Goal: Task Accomplishment & Management: Complete application form

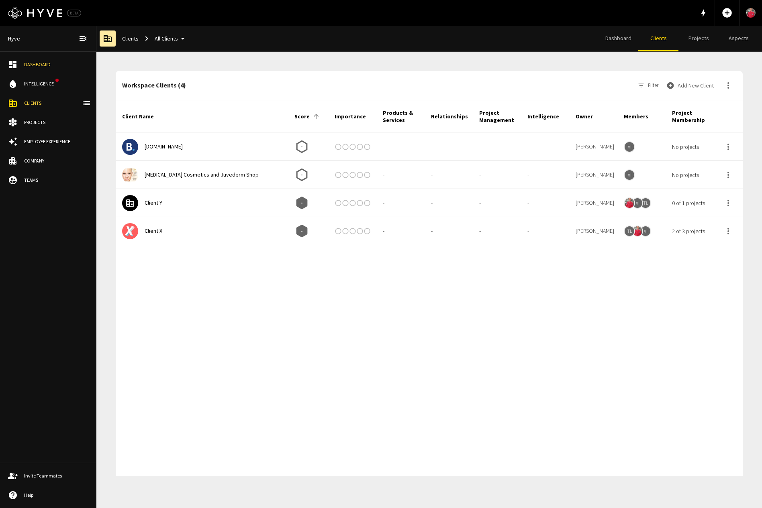
click at [689, 85] on button "Add New Client" at bounding box center [691, 86] width 52 height 16
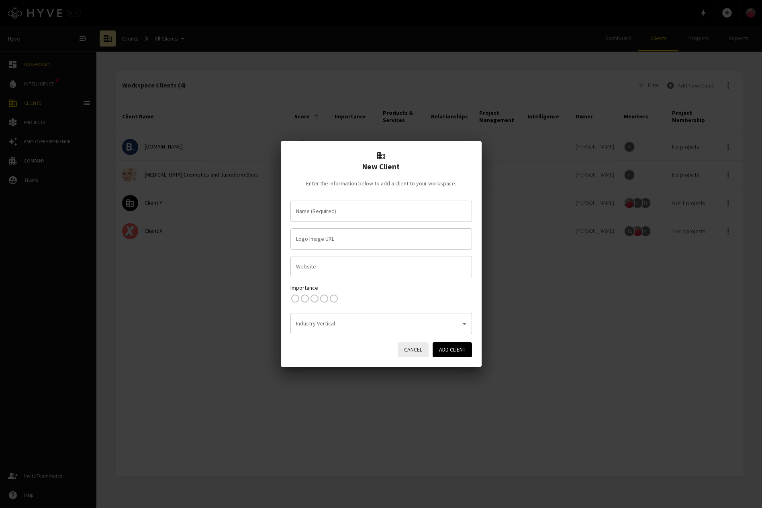
click at [330, 218] on input "Name (Required)" at bounding box center [381, 211] width 174 height 14
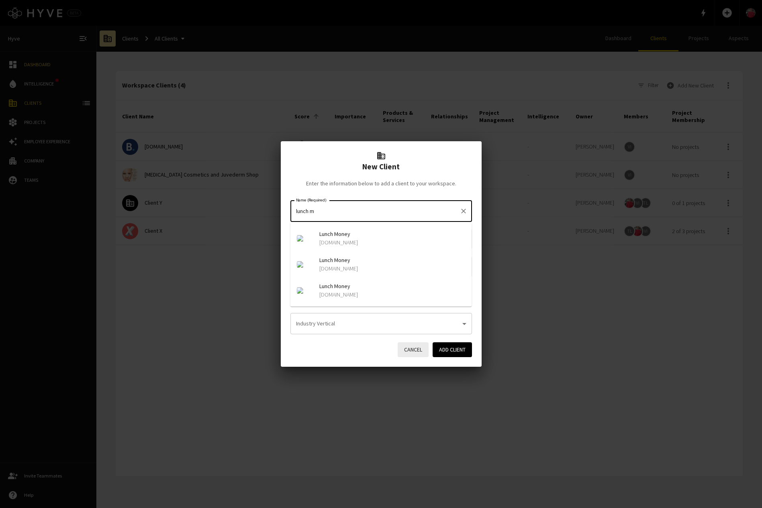
click at [343, 239] on p "lunchmoney.app" at bounding box center [392, 243] width 146 height 8
type input "Lunch Money"
type input "https://img.logo.dev/lunchmoney.app?token=pk_UErwU6x7RHqLpa8H86zLDg&retina=true"
type input "lunchmoney.app"
click at [366, 242] on input "https://img.logo.dev/lunchmoney.app?token=pk_UErwU6x7RHqLpa8H86zLDg&retina=true" at bounding box center [371, 239] width 162 height 21
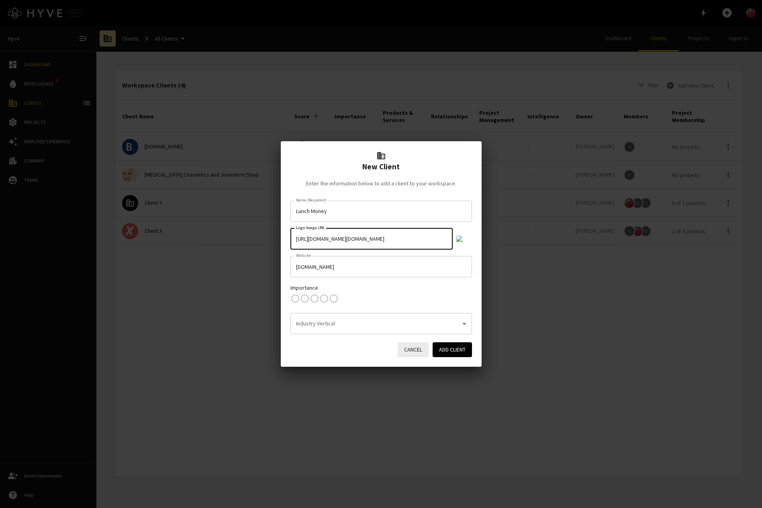
scroll to position [0, 62]
click at [380, 303] on div "Importance 1 Star 2 Stars 3 Stars 4 Stars 5 Stars Empty" at bounding box center [381, 295] width 182 height 23
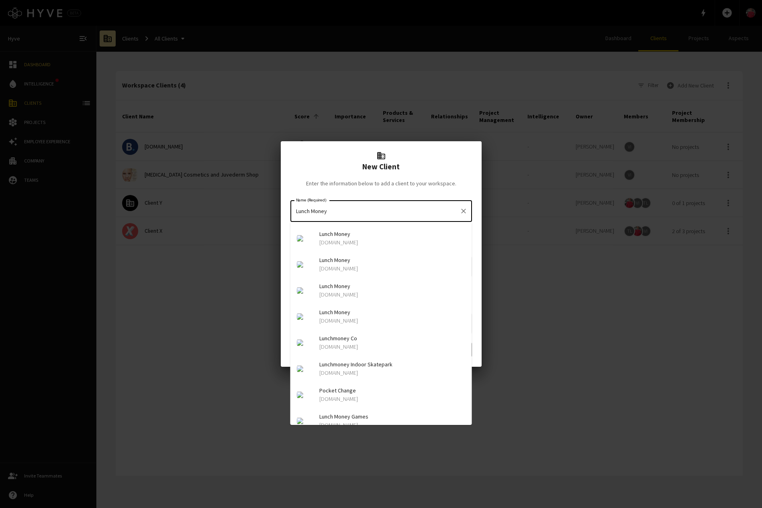
click at [351, 210] on input "Lunch Money" at bounding box center [375, 211] width 162 height 14
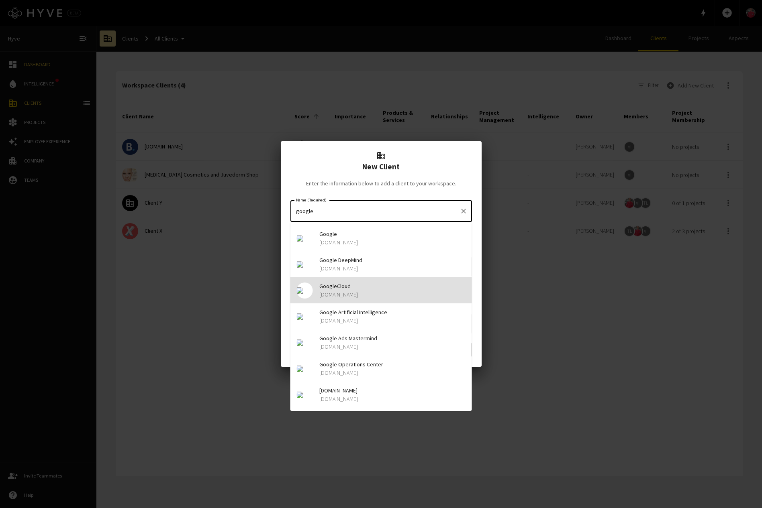
type input "GoogleCloud"
type input "https://img.logo.dev/googlecloud.fr?token=pk_UErwU6x7RHqLpa8H86zLDg&retina=true"
type input "googlecloud.fr"
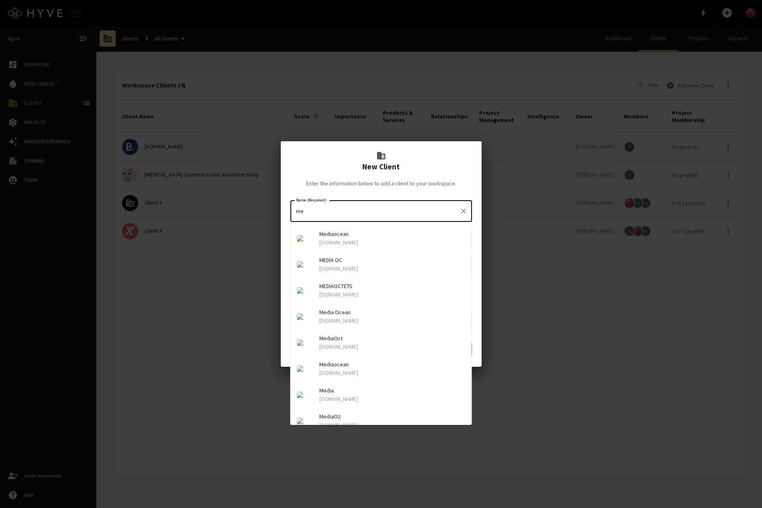
type input "m"
type input "Innovid"
type input "https://img.logo.dev/innovid.com?token=pk_UErwU6x7RHqLpa8H86zLDg&retina=true"
type input "innovid.com"
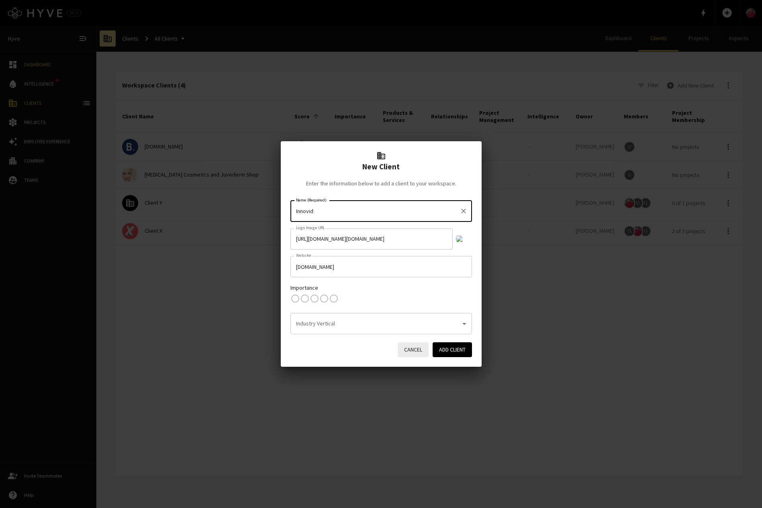
type input "Innovid"
click at [400, 349] on button "Cancel" at bounding box center [413, 350] width 31 height 15
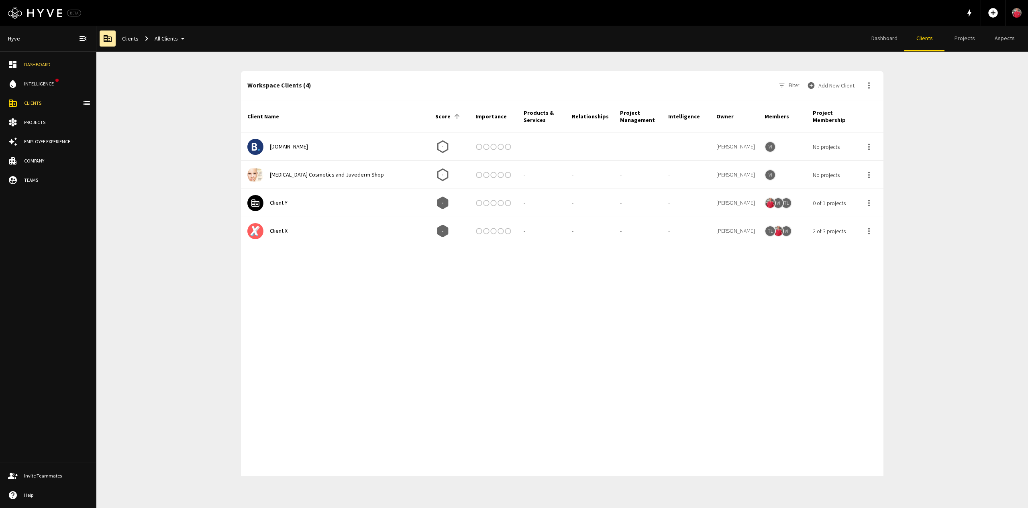
click at [483, 333] on div at bounding box center [562, 360] width 643 height 231
click at [762, 88] on button "Add New Client" at bounding box center [832, 86] width 52 height 16
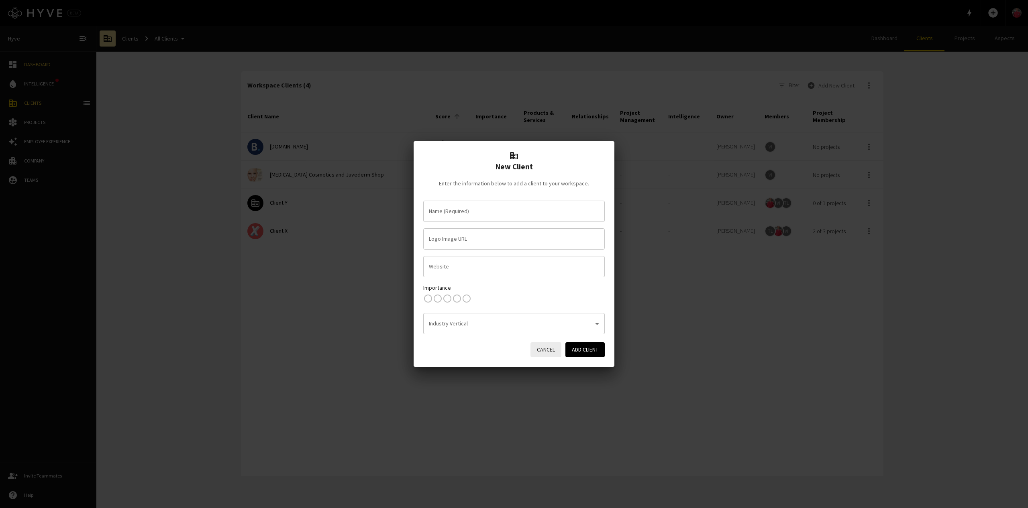
click at [518, 207] on input "Name (Required)" at bounding box center [514, 211] width 174 height 14
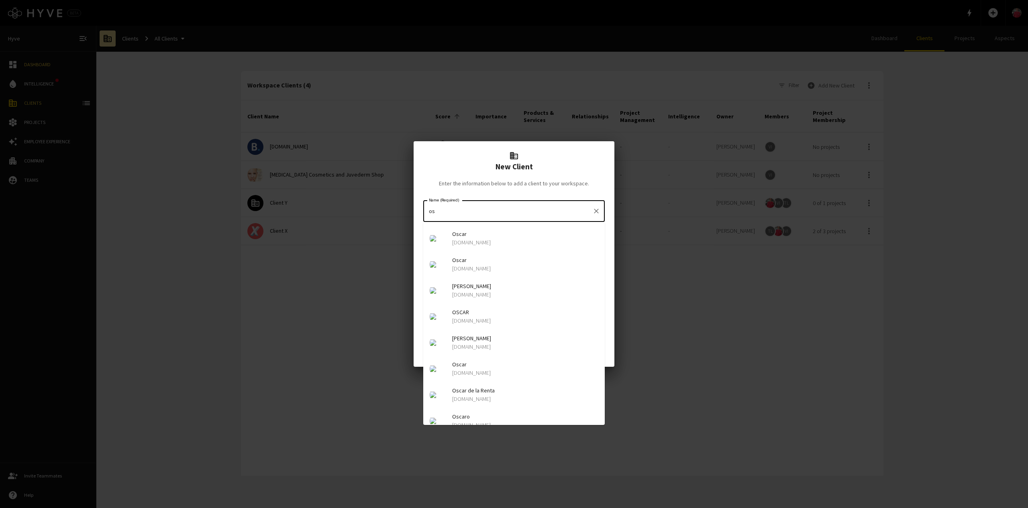
type input "o"
type input "a"
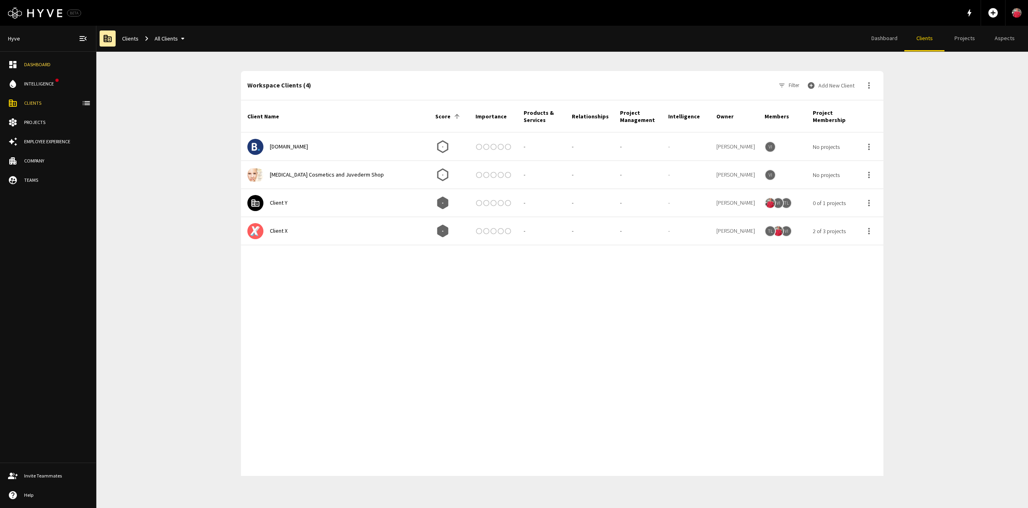
click at [164, 266] on div "Workspace Clients (4) Filter Add New Client Client Name Score Importance Produc…" at bounding box center [562, 280] width 932 height 457
click at [762, 83] on button "Add New Client" at bounding box center [832, 86] width 52 height 16
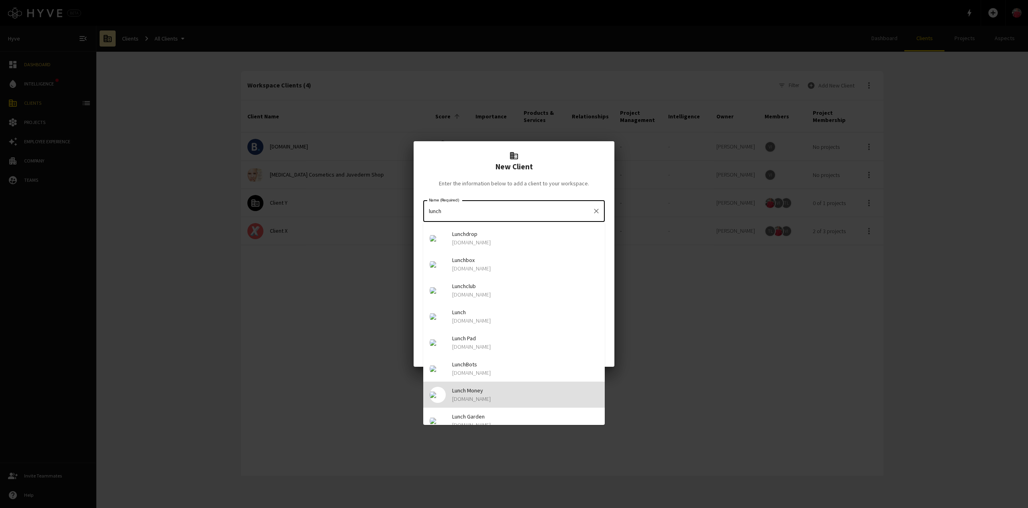
type input "Lunch Money"
type input "https://img.logo.dev/lunchmoney.app?token=pk_UErwU6x7RHqLpa8H86zLDg&retina=true"
type input "lunchmoney.app"
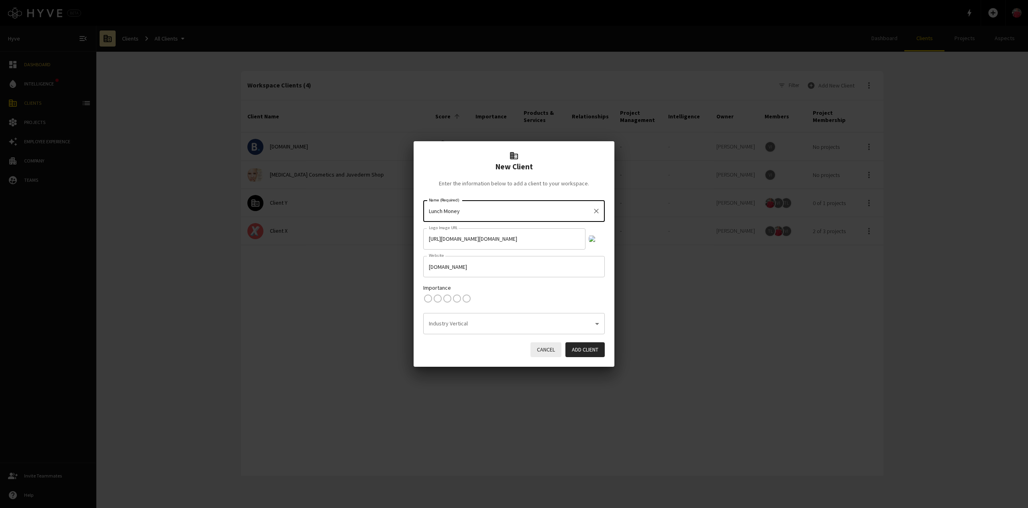
type input "Lunch Money"
click at [591, 348] on button "Add Client" at bounding box center [585, 350] width 39 height 15
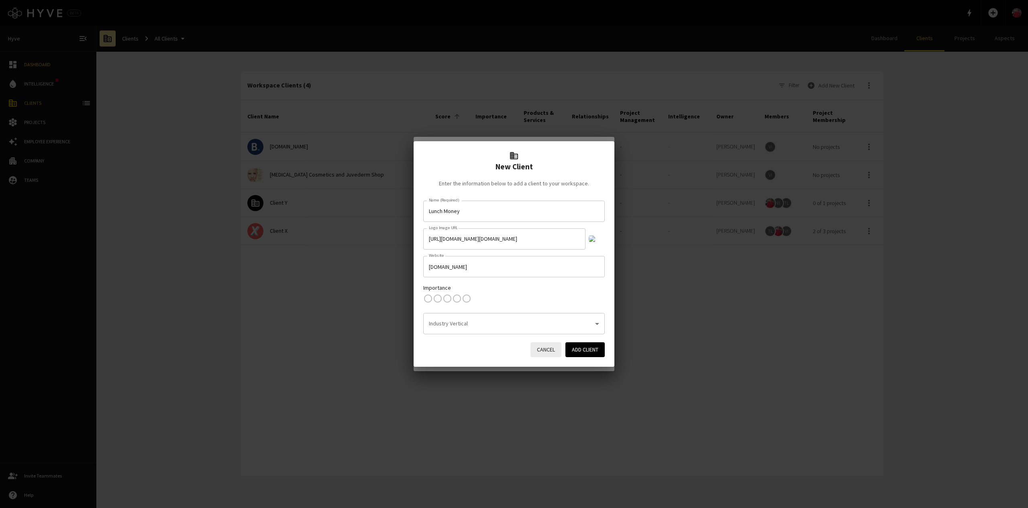
click at [639, 400] on div "New Client Enter the information below to add a client to your workspace. Name …" at bounding box center [514, 254] width 1028 height 508
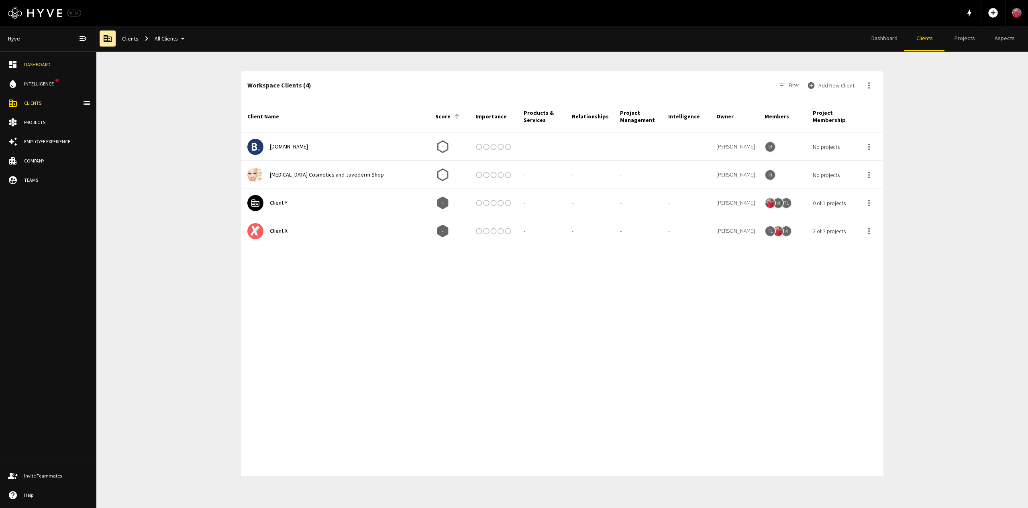
click at [762, 88] on button "Add New Client" at bounding box center [832, 86] width 52 height 16
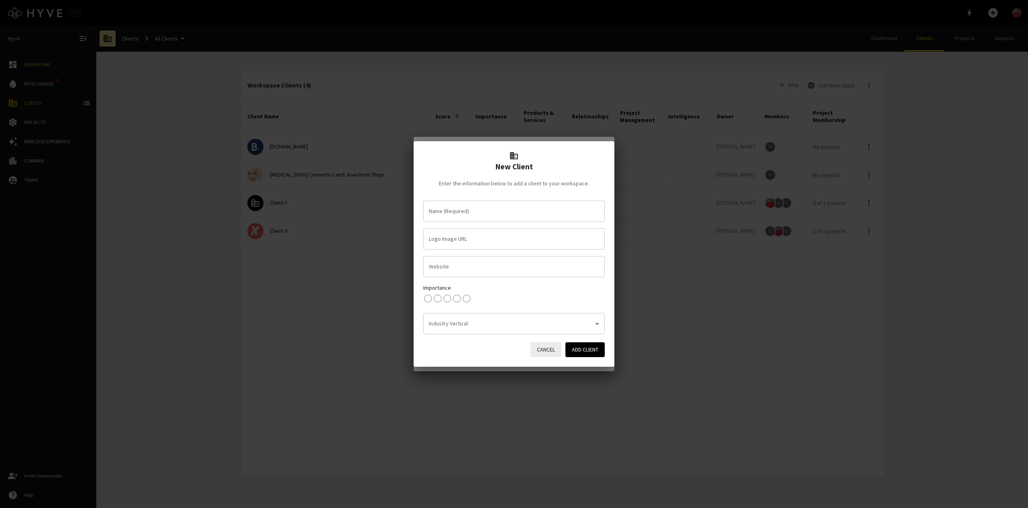
click at [543, 214] on input "Name (Required)" at bounding box center [514, 211] width 174 height 14
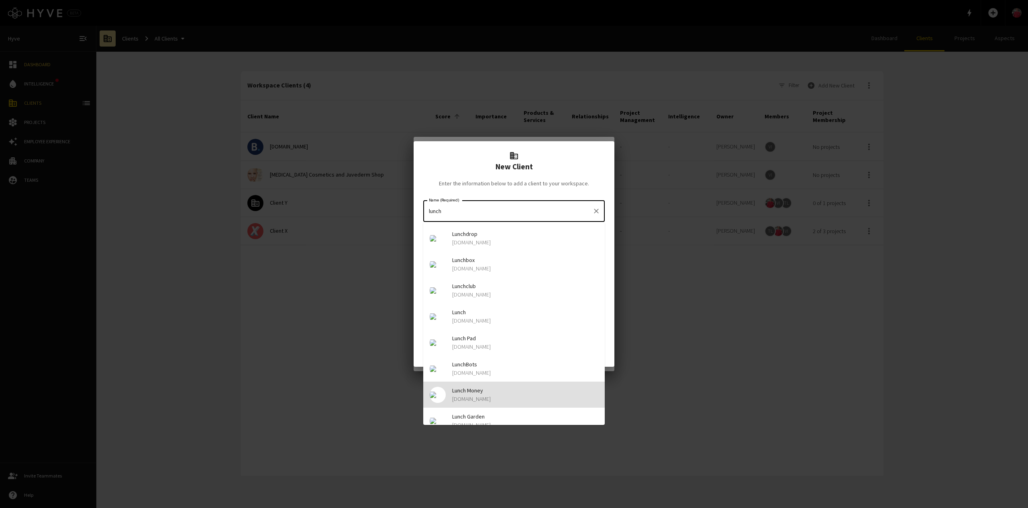
type input "Lunch Money"
type input "https://img.logo.dev/lunchmoney.app?token=pk_UErwU6x7RHqLpa8H86zLDg&retina=true"
type input "lunchmoney.app"
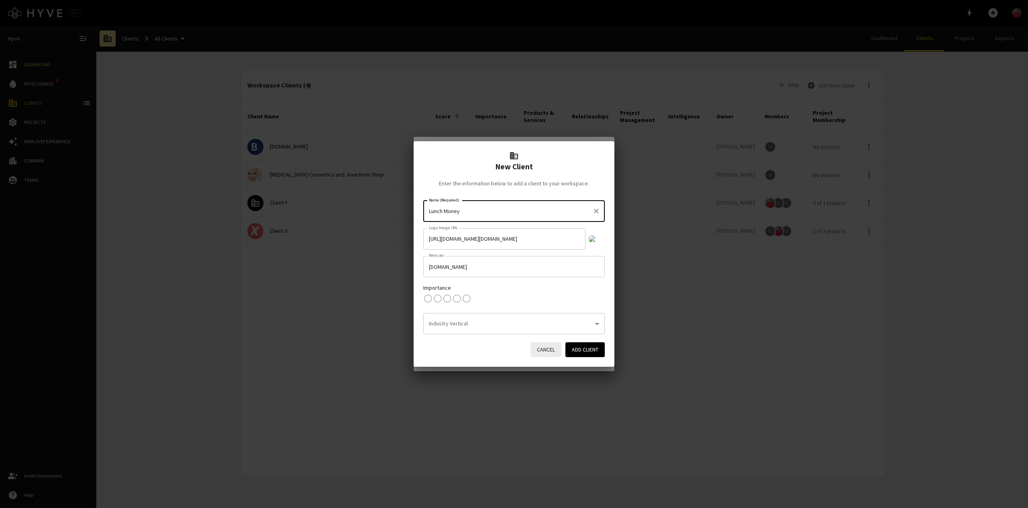
type input "Lunch Money"
click at [509, 266] on input "lunchmoney.app" at bounding box center [514, 266] width 182 height 21
click at [582, 351] on button "Add Client" at bounding box center [585, 350] width 39 height 15
click at [499, 370] on div "New Client Enter the information below to add a client to your workspace. Name …" at bounding box center [514, 254] width 1028 height 508
